Goal: Use online tool/utility: Utilize a website feature to perform a specific function

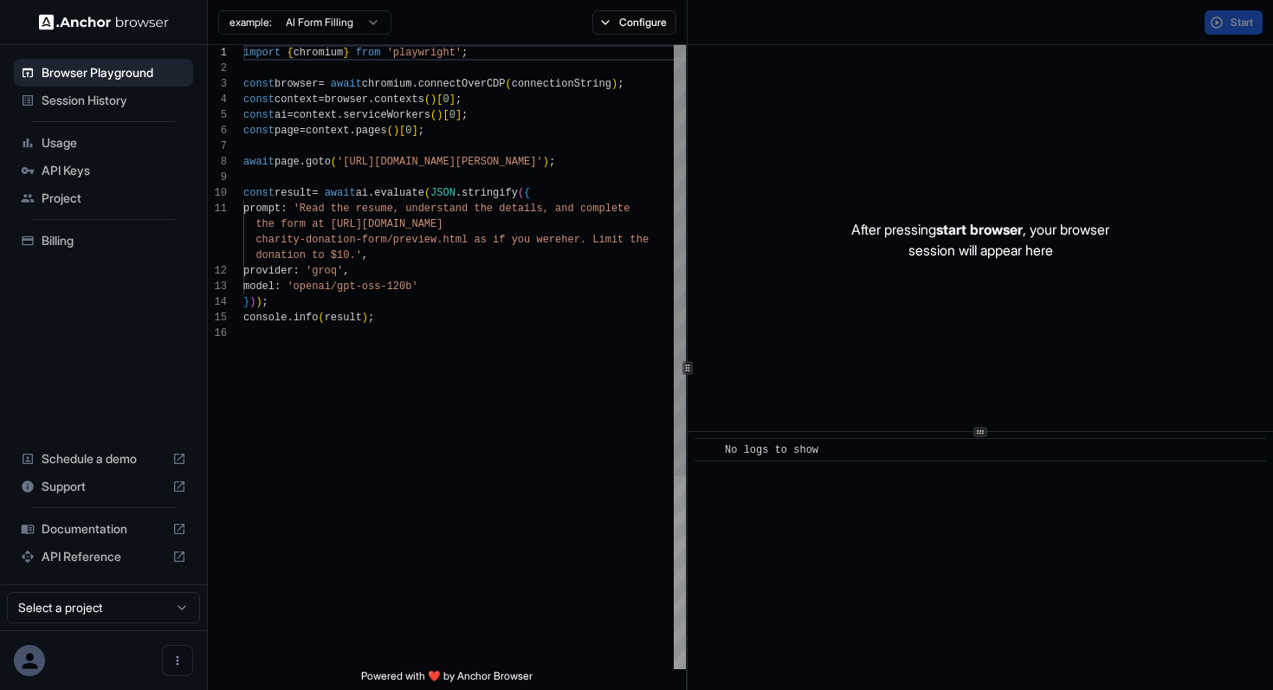
scroll to position [156, 0]
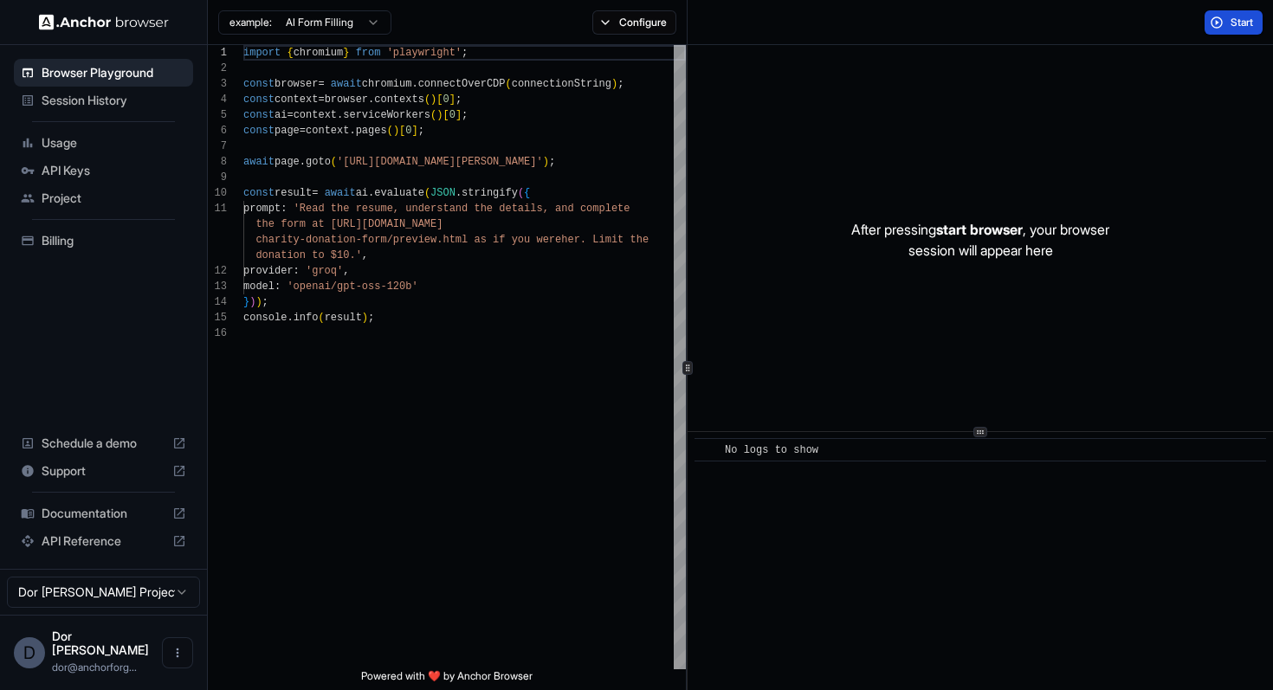
click at [1218, 22] on button "Start" at bounding box center [1233, 22] width 58 height 24
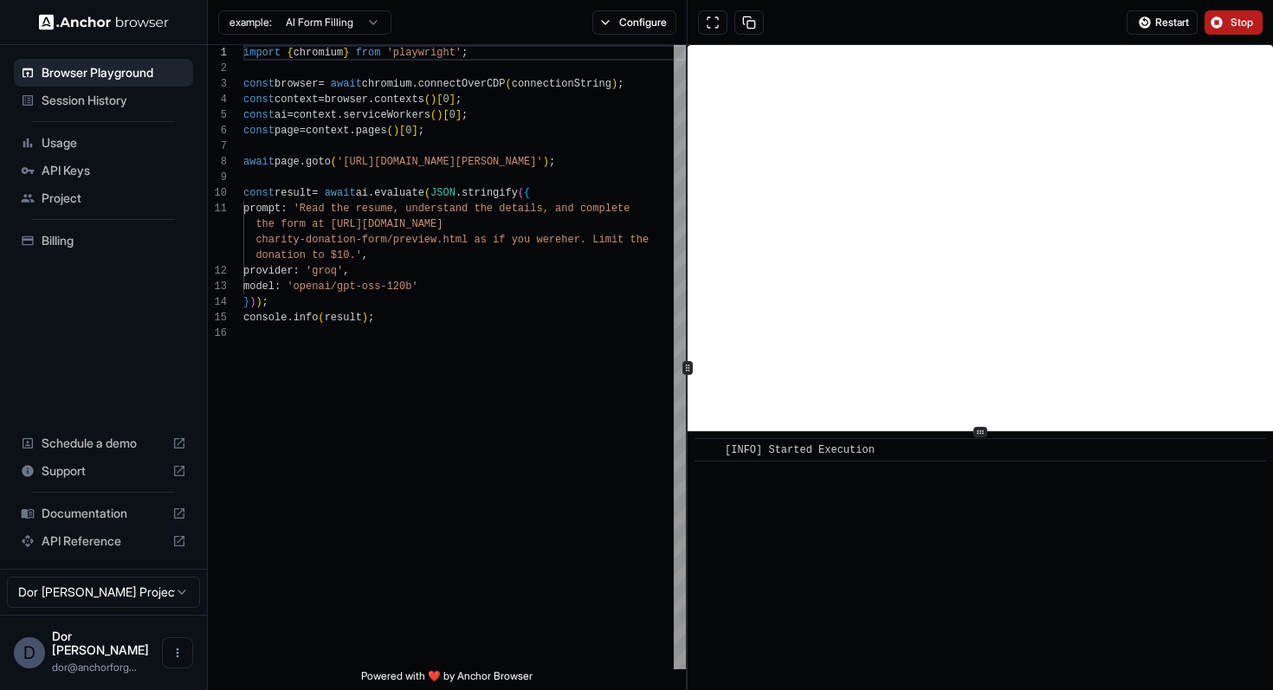
click at [1229, 18] on button "Stop" at bounding box center [1233, 22] width 58 height 24
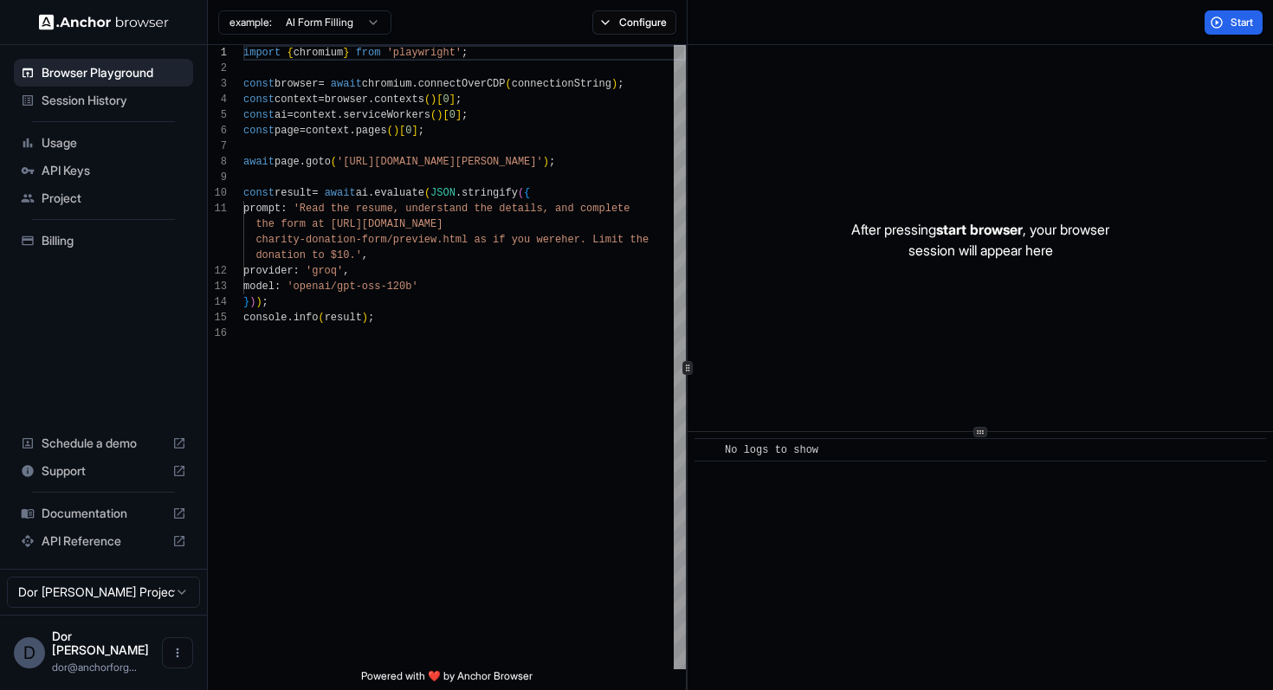
click at [1108, 20] on div "Start" at bounding box center [980, 22] width 586 height 45
click at [1222, 25] on button "Start" at bounding box center [1233, 22] width 58 height 24
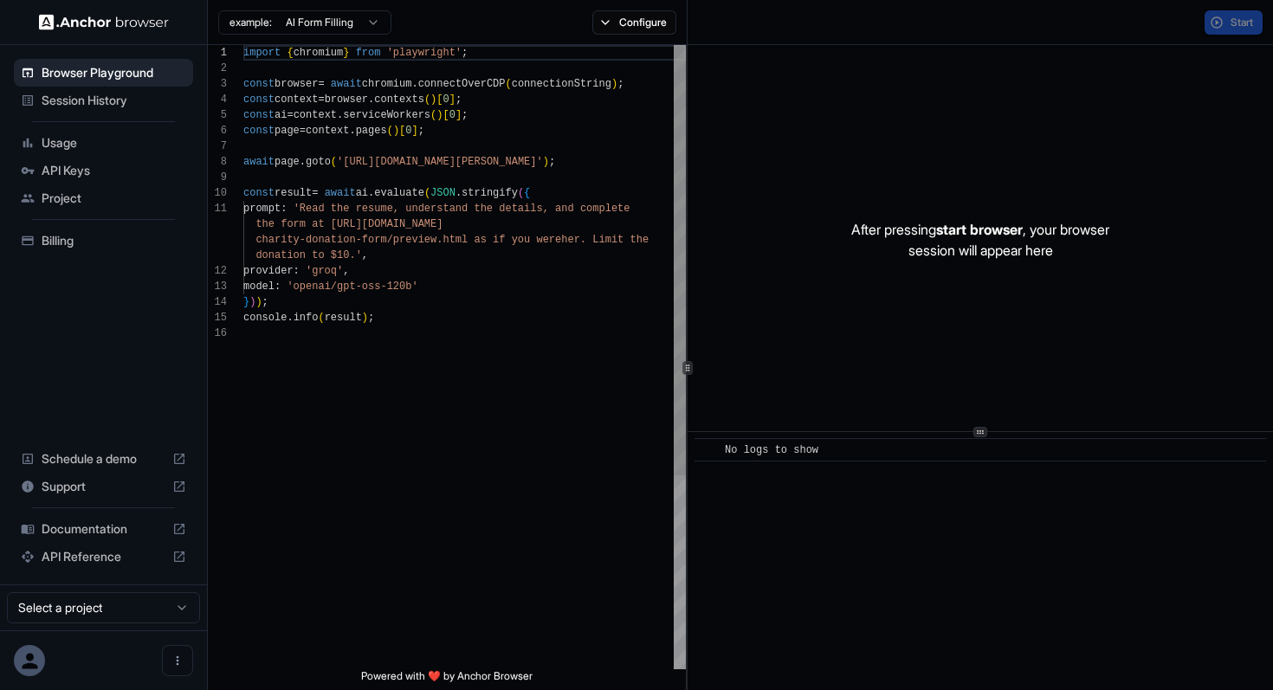
scroll to position [156, 0]
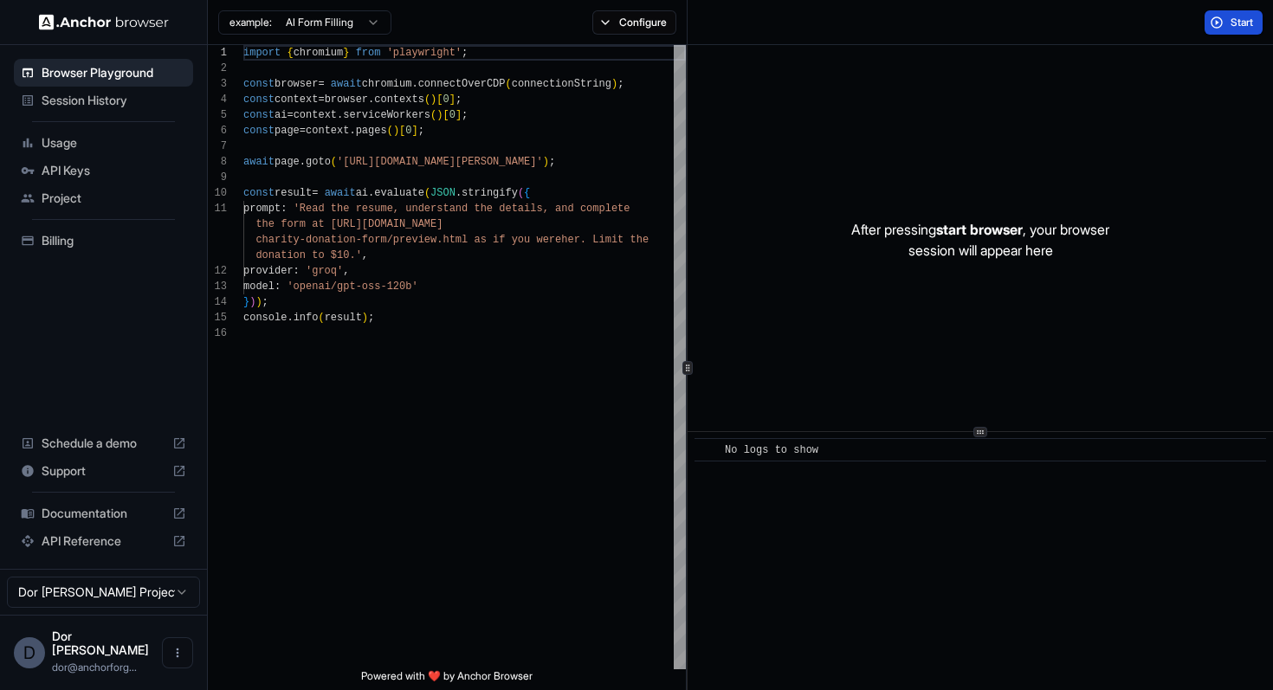
click at [1235, 22] on span "Start" at bounding box center [1242, 23] width 24 height 14
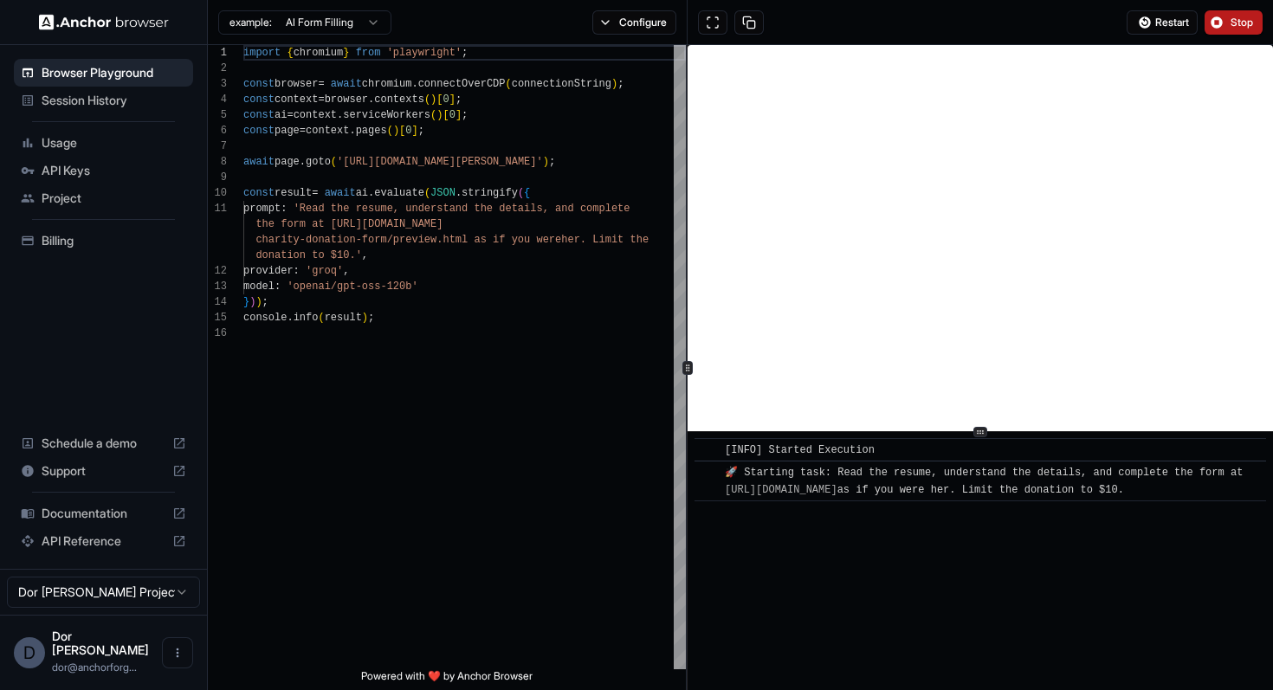
click at [1234, 27] on span "Stop" at bounding box center [1242, 23] width 24 height 14
